Goal: Information Seeking & Learning: Understand process/instructions

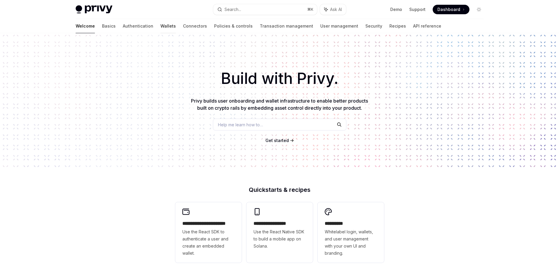
click at [161, 25] on link "Wallets" at bounding box center [168, 26] width 15 height 14
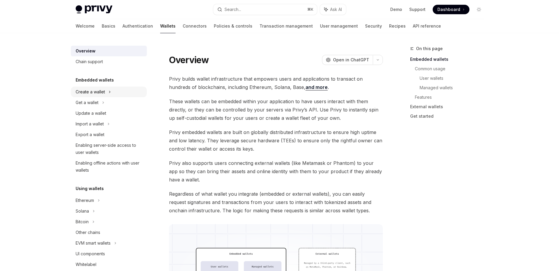
click at [95, 92] on div "Create a wallet" at bounding box center [90, 91] width 29 height 7
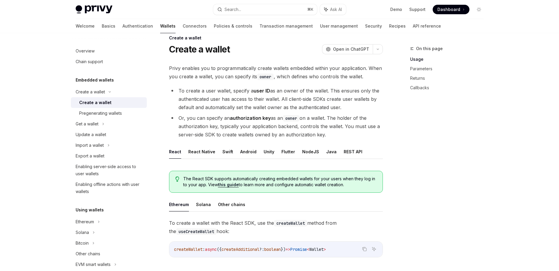
scroll to position [79, 0]
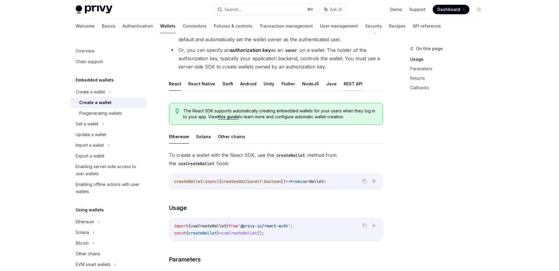
drag, startPoint x: 365, startPoint y: 83, endPoint x: 356, endPoint y: 86, distance: 8.7
click at [364, 84] on ul "React React Native Swift Android Unity Flutter NodeJS Java REST API" at bounding box center [276, 84] width 214 height 14
click at [352, 86] on button "REST API" at bounding box center [353, 84] width 19 height 14
type textarea "*"
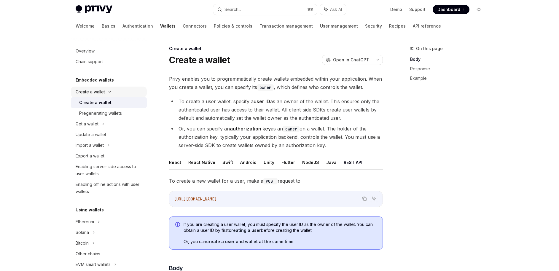
click at [101, 91] on div "Create a wallet" at bounding box center [90, 91] width 29 height 7
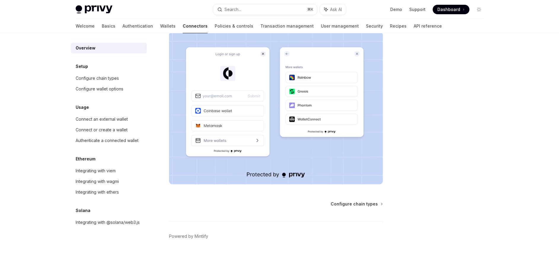
scroll to position [109, 0]
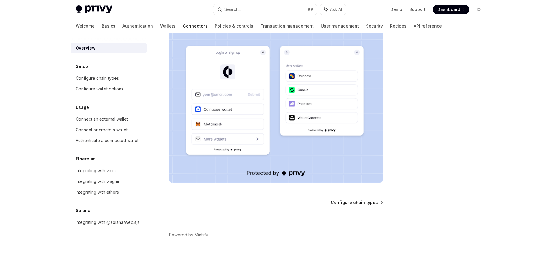
click at [346, 202] on span "Configure chain types" at bounding box center [354, 203] width 47 height 6
type textarea "*"
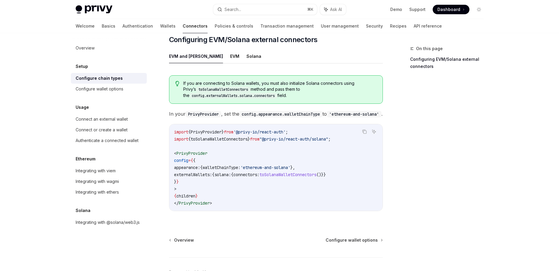
scroll to position [117, 0]
